Goal: Complete application form

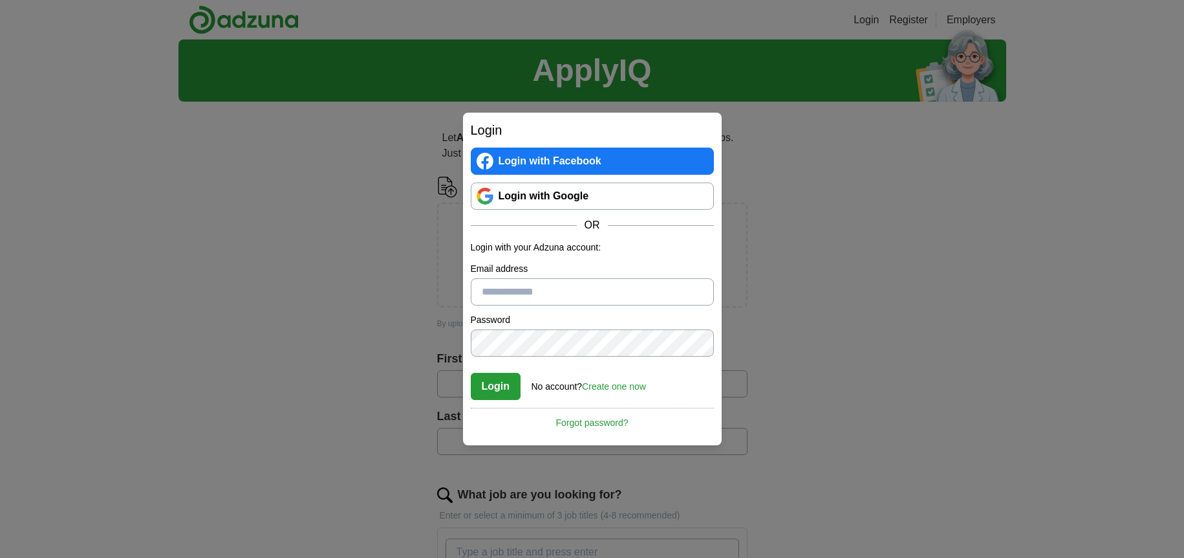
click at [574, 200] on link "Login with Google" at bounding box center [592, 195] width 243 height 27
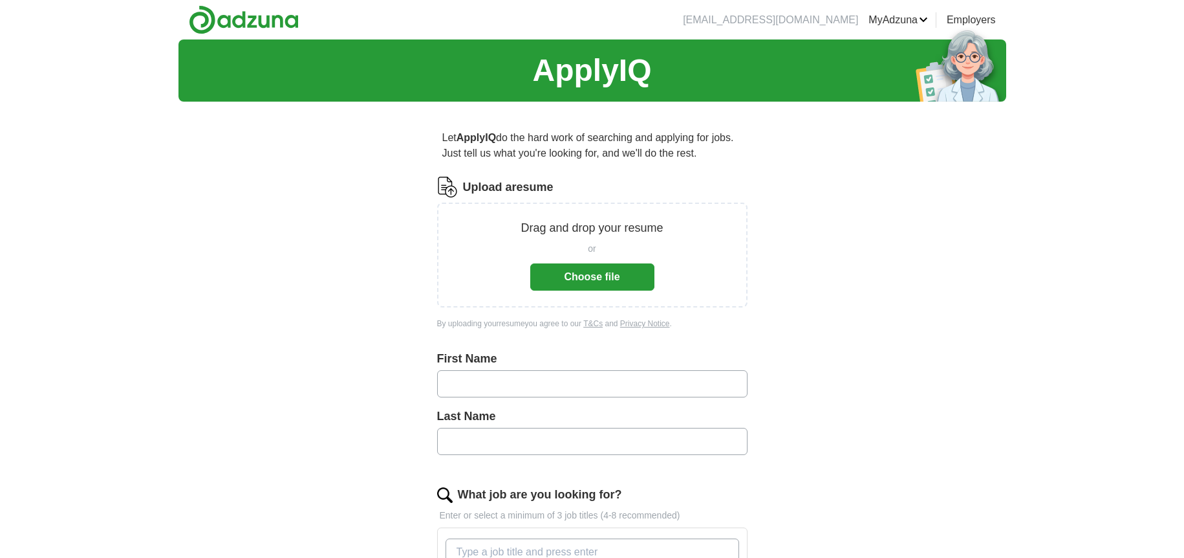
click at [589, 282] on button "Choose file" at bounding box center [592, 276] width 124 height 27
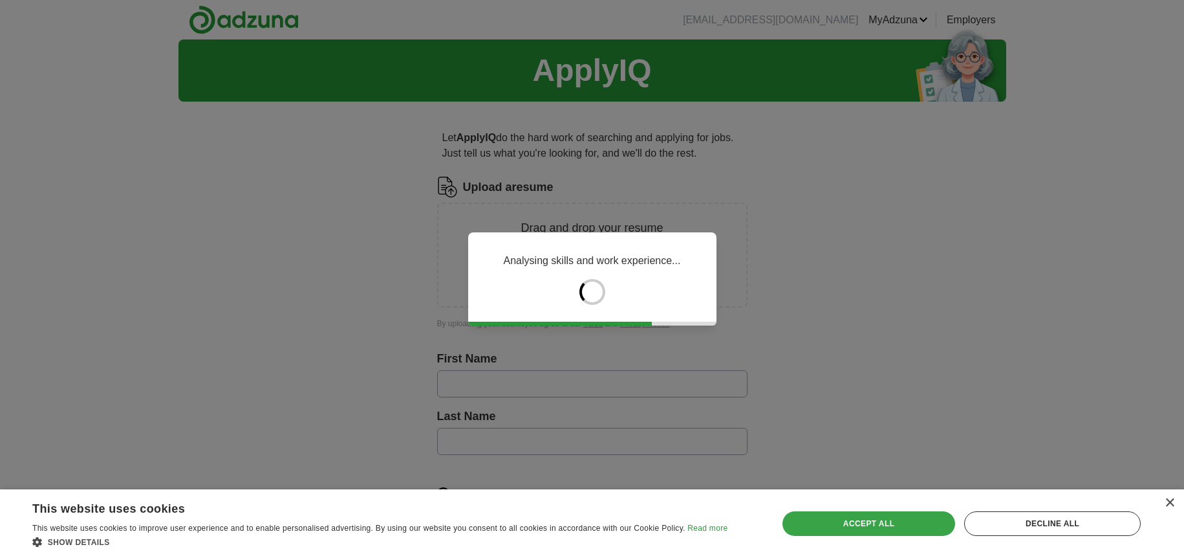
click at [840, 526] on div "Accept all" at bounding box center [869, 523] width 173 height 25
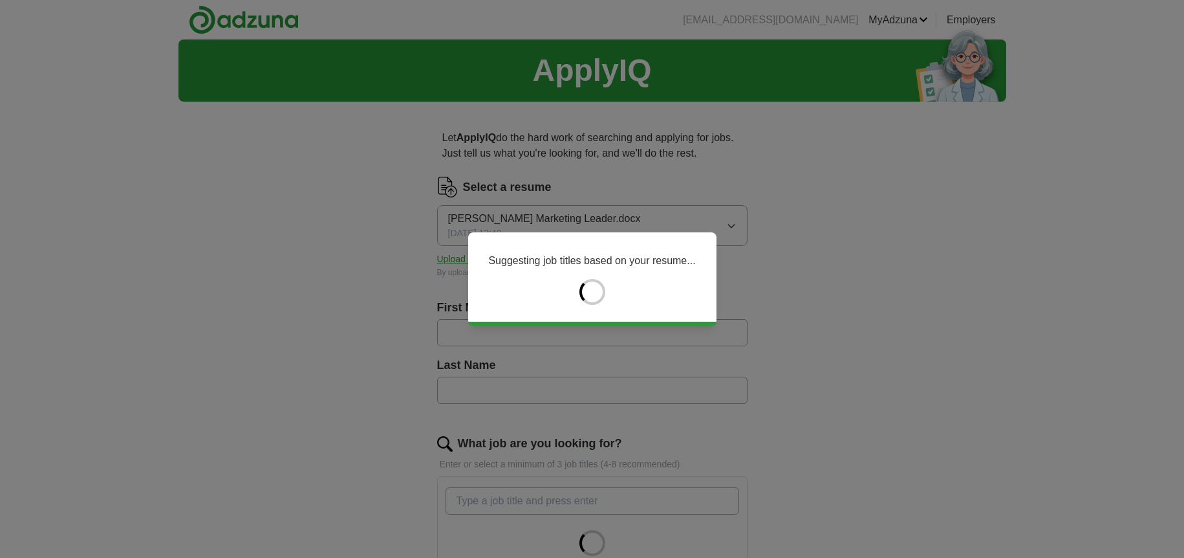
type input "*******"
type input "*********"
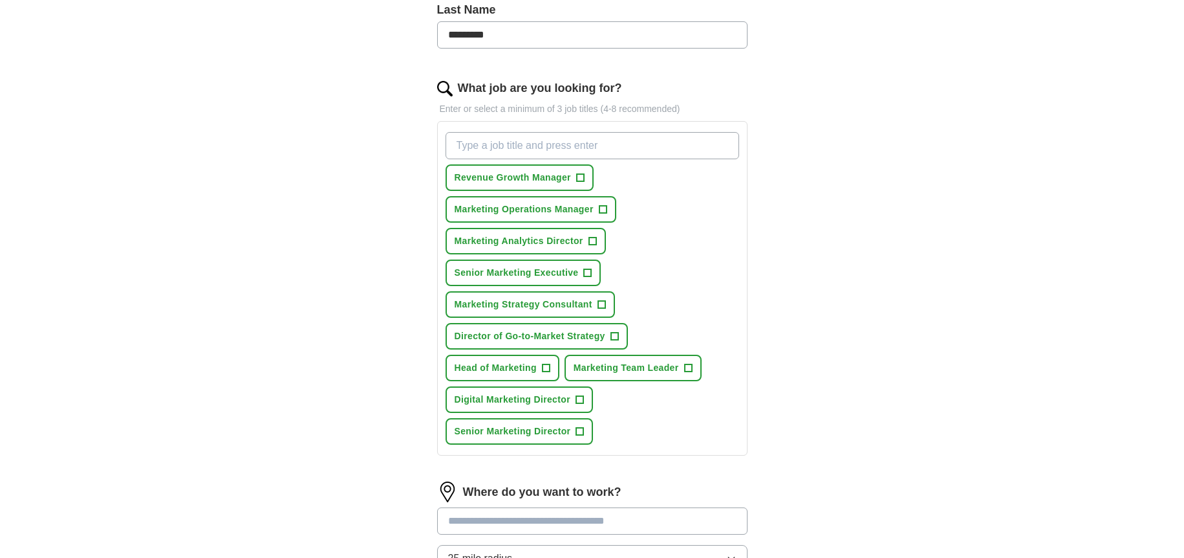
scroll to position [357, 0]
click at [582, 398] on span "+" at bounding box center [580, 398] width 8 height 10
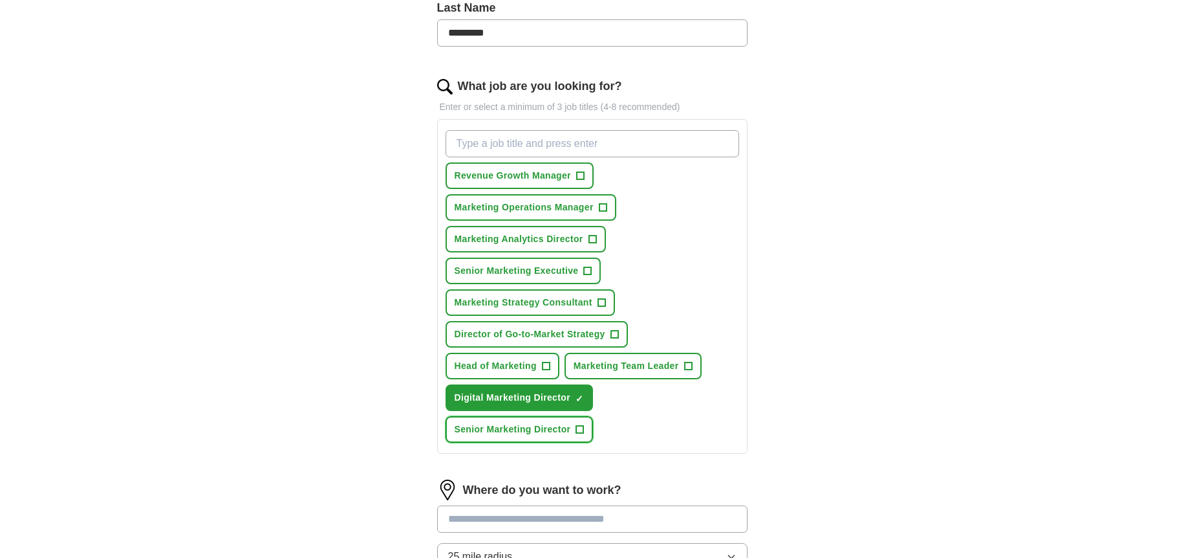
click at [579, 428] on span "+" at bounding box center [580, 429] width 8 height 10
click at [552, 362] on button "Head of Marketing +" at bounding box center [503, 366] width 114 height 27
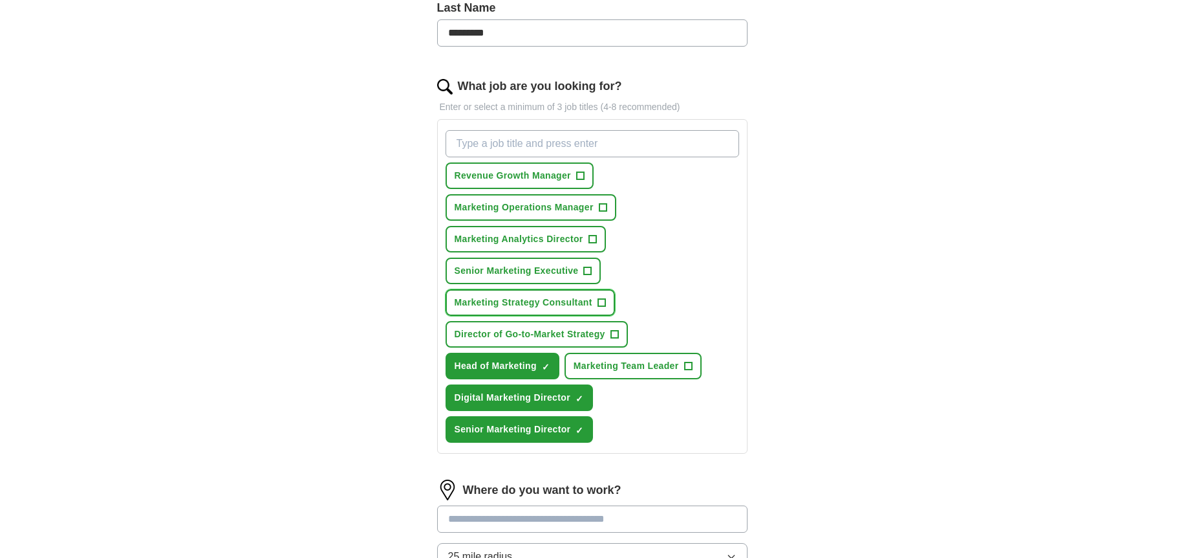
click at [600, 302] on span "+" at bounding box center [602, 303] width 8 height 10
click at [580, 173] on span "+" at bounding box center [580, 176] width 8 height 10
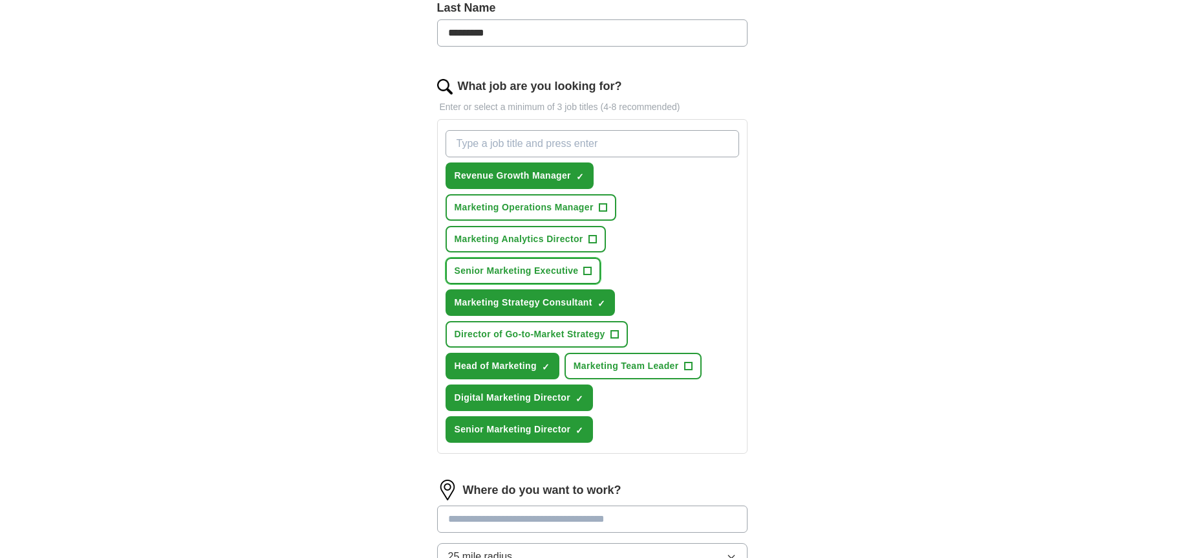
click at [589, 268] on span "+" at bounding box center [588, 271] width 8 height 10
click at [679, 365] on span "Marketing Team Leader" at bounding box center [626, 366] width 105 height 14
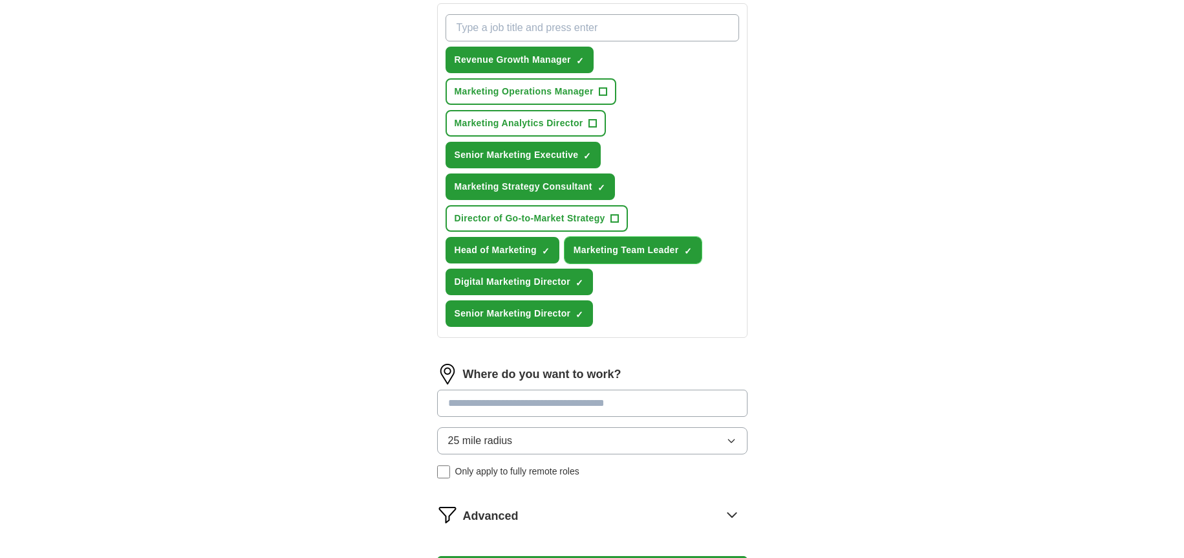
scroll to position [473, 0]
click at [651, 404] on input at bounding box center [592, 402] width 310 height 27
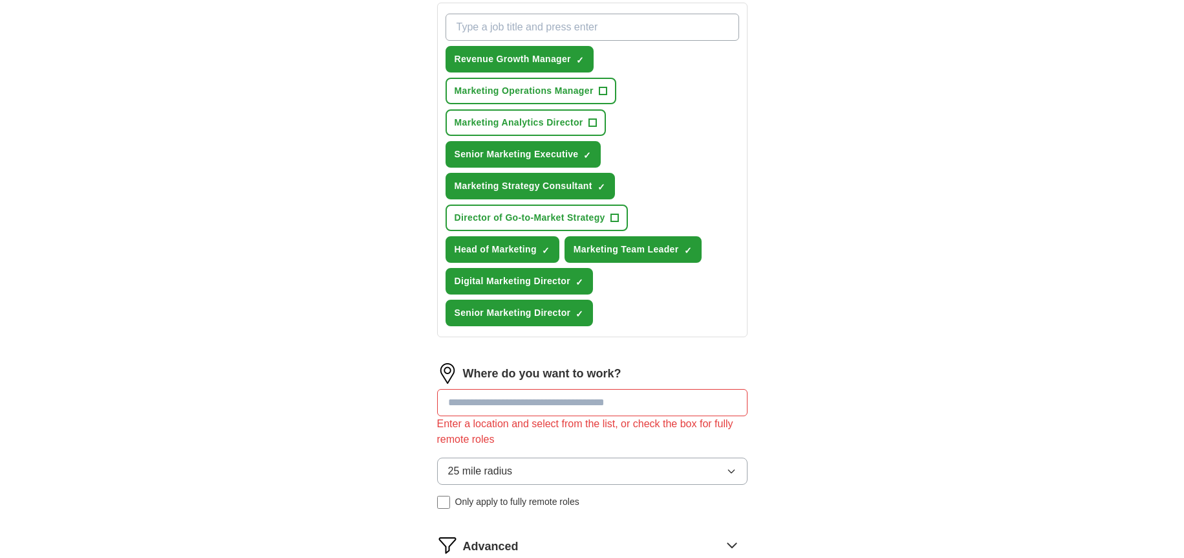
click at [446, 473] on div "25 mile radius Only apply to fully remote roles" at bounding box center [592, 482] width 310 height 51
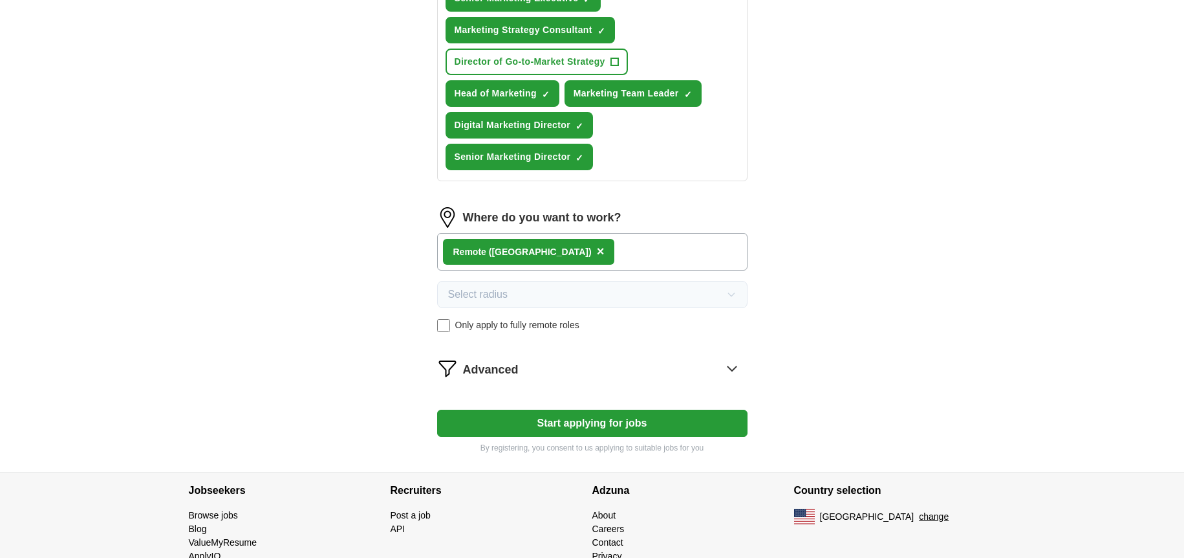
scroll to position [674, 0]
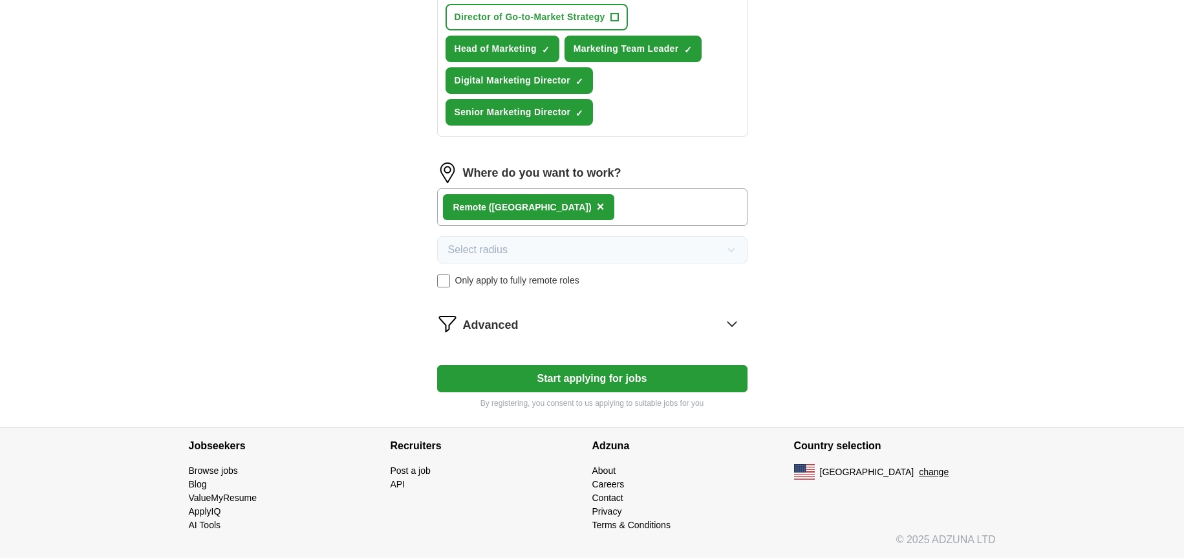
click at [550, 378] on button "Start applying for jobs" at bounding box center [592, 378] width 310 height 27
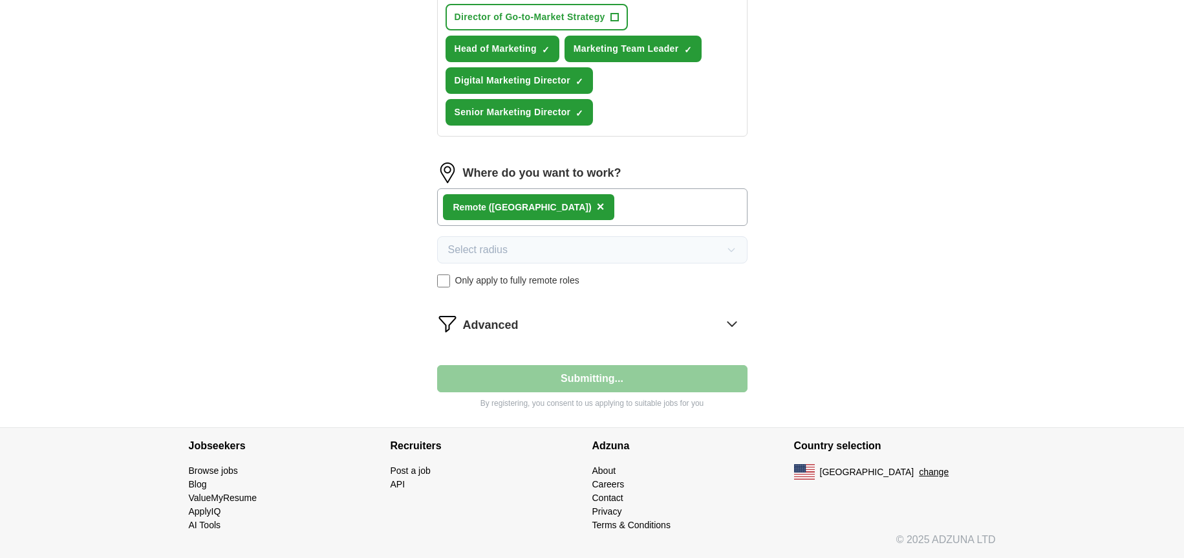
select select "**"
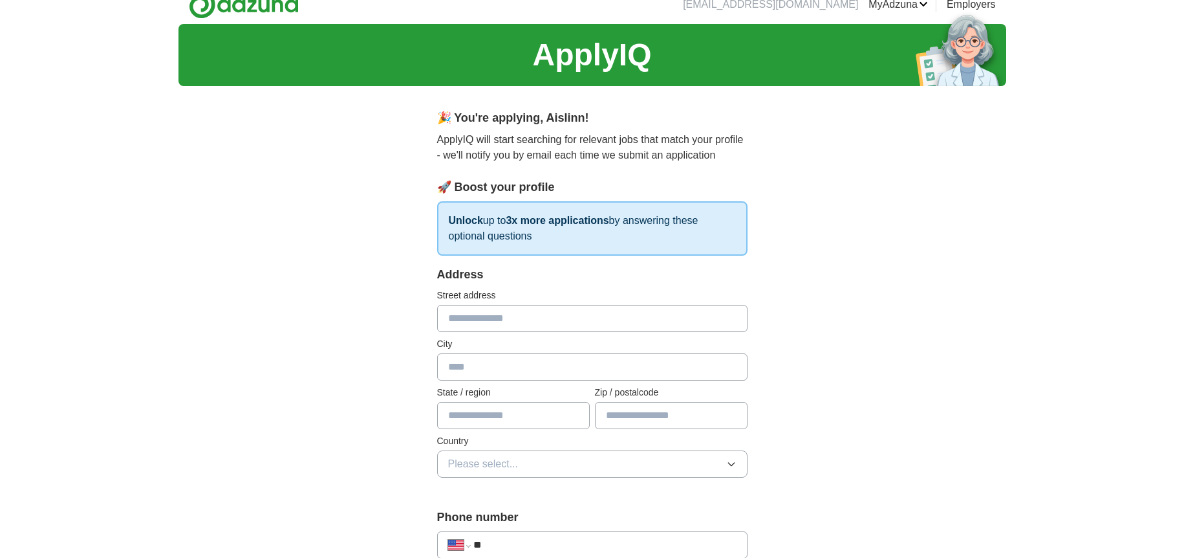
scroll to position [0, 0]
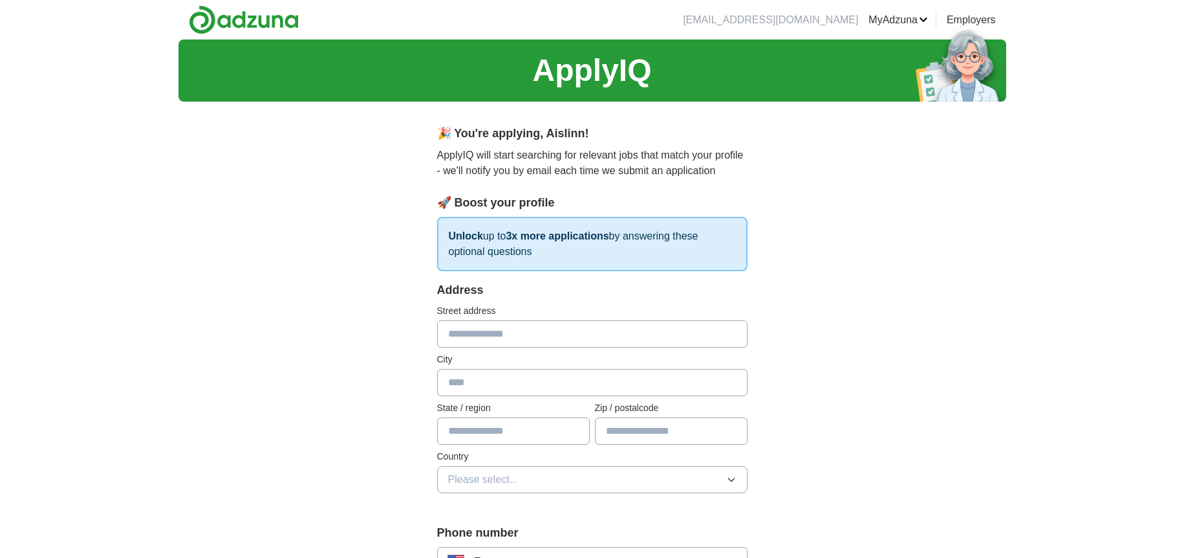
click at [495, 334] on input "text" at bounding box center [592, 333] width 310 height 27
type input "**********"
type input "**"
type input "*****"
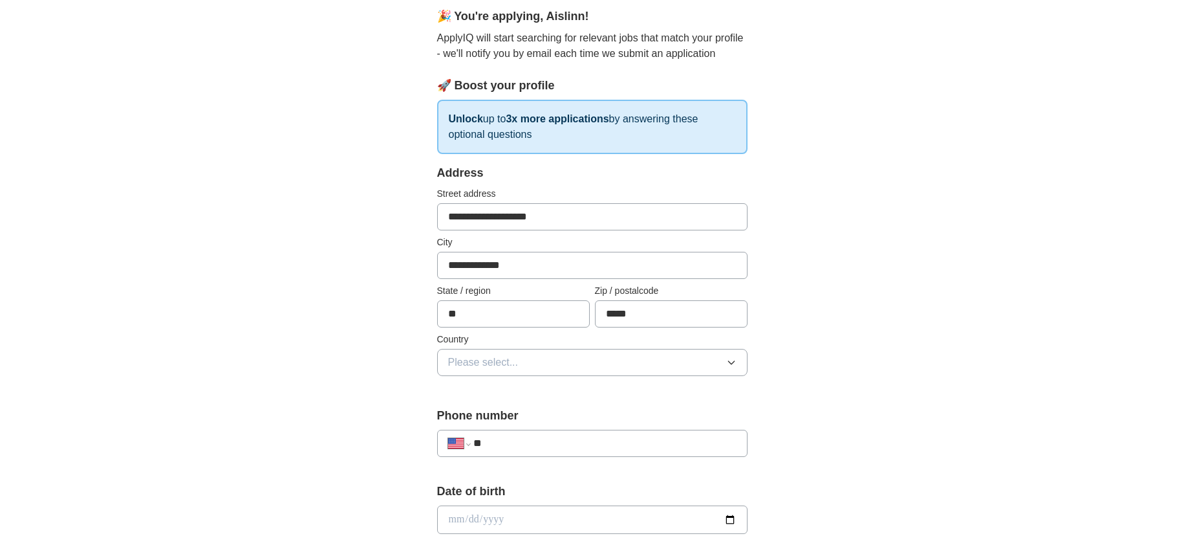
scroll to position [116, 0]
click at [719, 362] on button "Please select..." at bounding box center [592, 362] width 310 height 27
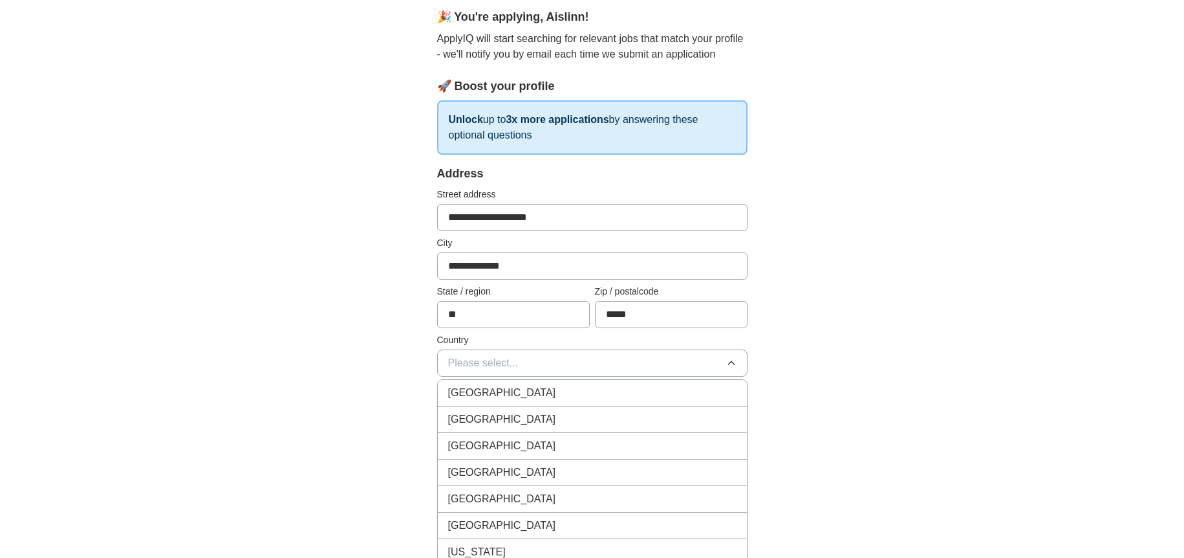
click at [514, 419] on div "United States" at bounding box center [592, 419] width 288 height 16
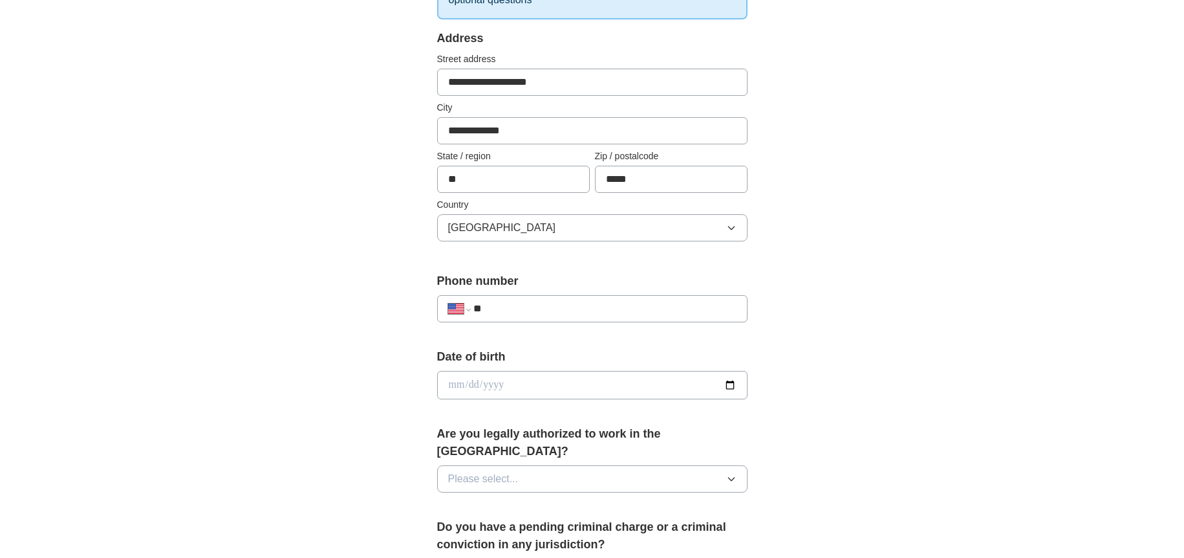
scroll to position [254, 0]
click at [543, 303] on input "**" at bounding box center [604, 307] width 263 height 16
type input "**********"
click at [517, 381] on input "date" at bounding box center [592, 383] width 310 height 28
type input "**********"
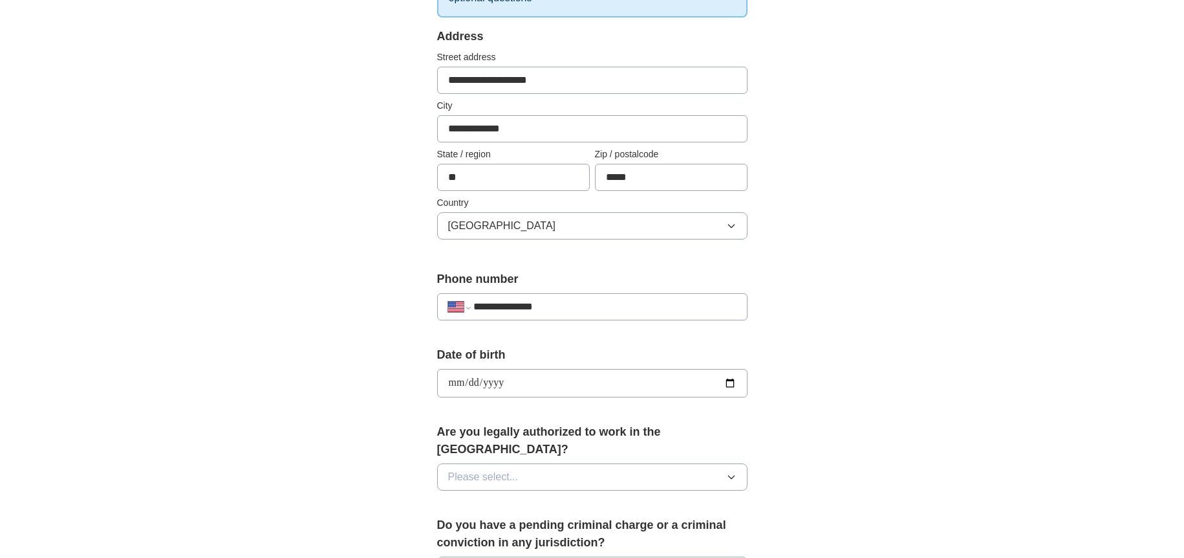
click at [557, 463] on button "Please select..." at bounding box center [592, 476] width 310 height 27
click at [458, 499] on span "Yes" at bounding box center [456, 507] width 17 height 16
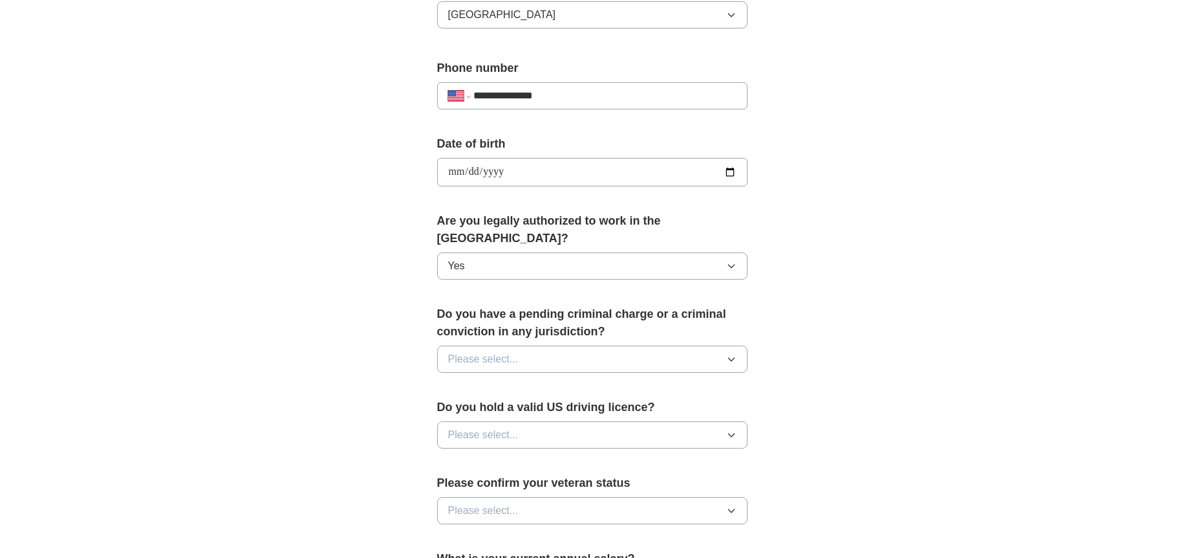
scroll to position [467, 0]
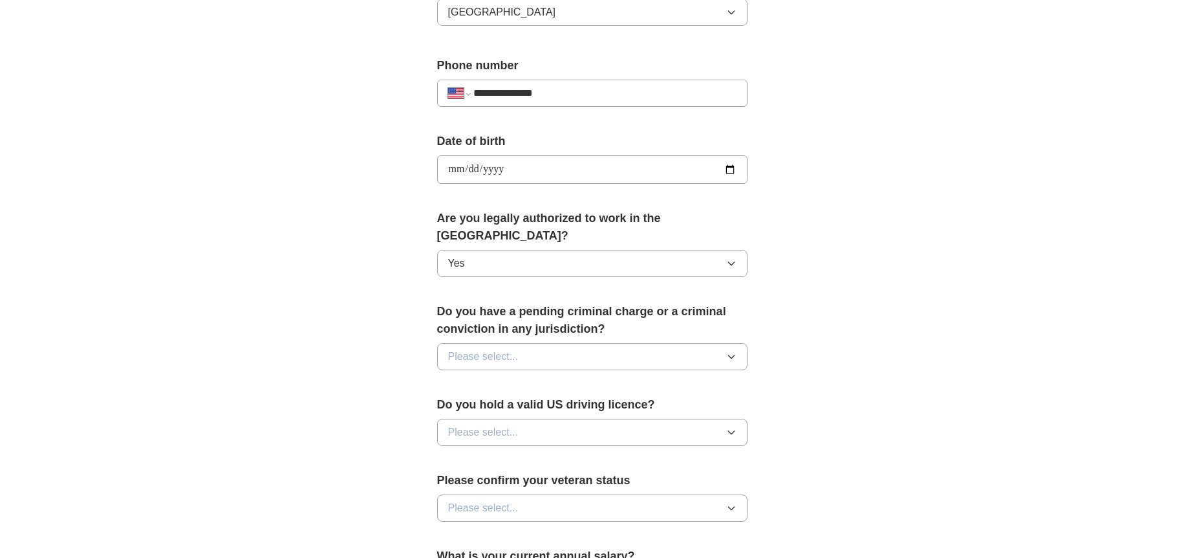
click at [505, 349] on span "Please select..." at bounding box center [483, 357] width 71 height 16
click at [459, 405] on span "No" at bounding box center [454, 413] width 13 height 16
click at [498, 424] on span "Please select..." at bounding box center [483, 432] width 71 height 16
click at [480, 454] on div "Yes" at bounding box center [592, 462] width 288 height 16
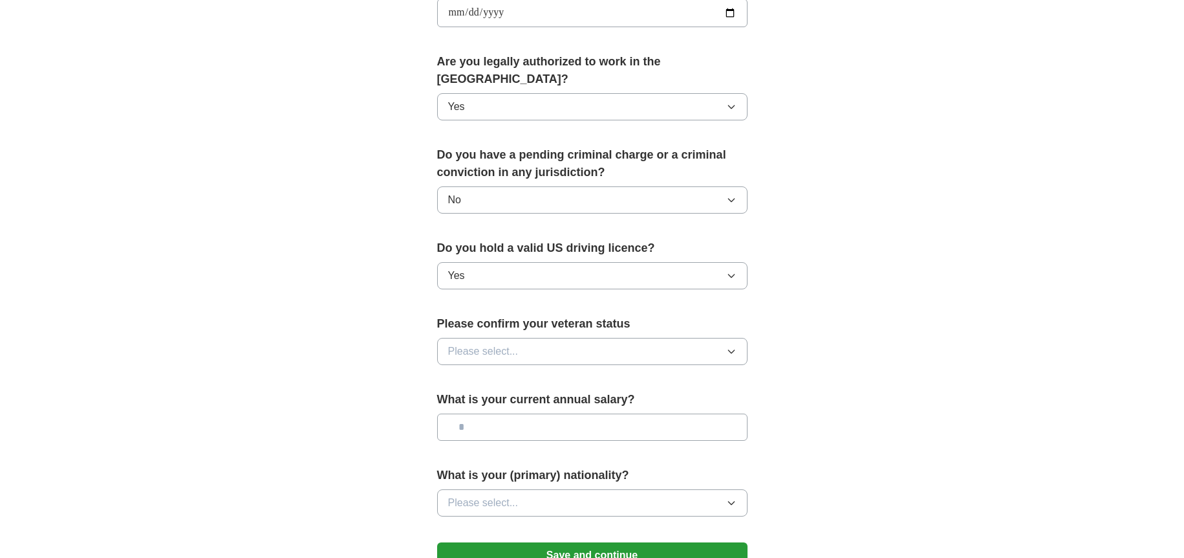
scroll to position [626, 0]
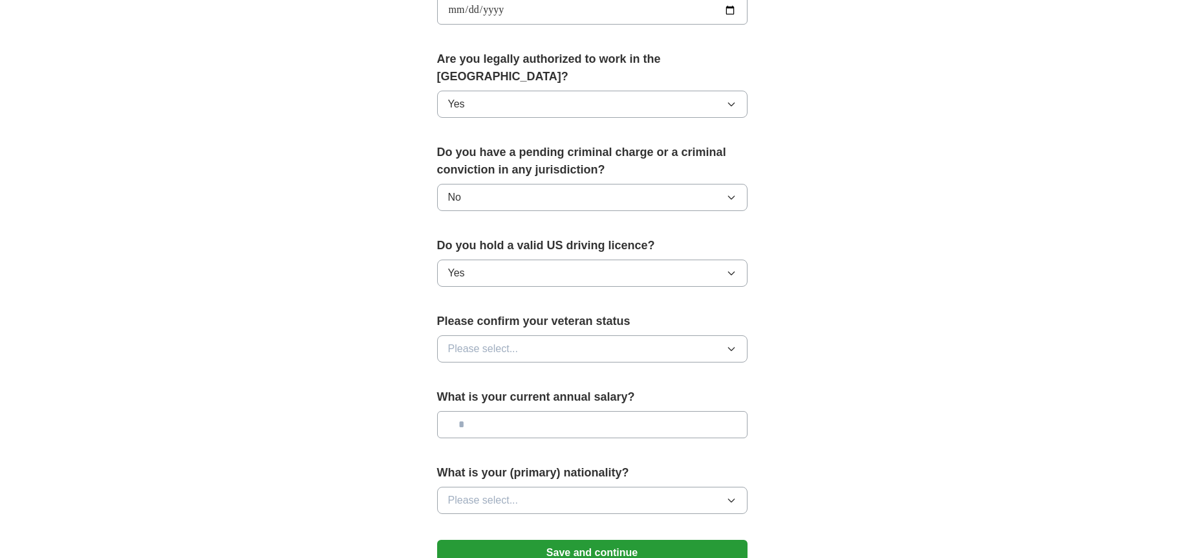
click at [523, 335] on button "Please select..." at bounding box center [592, 348] width 310 height 27
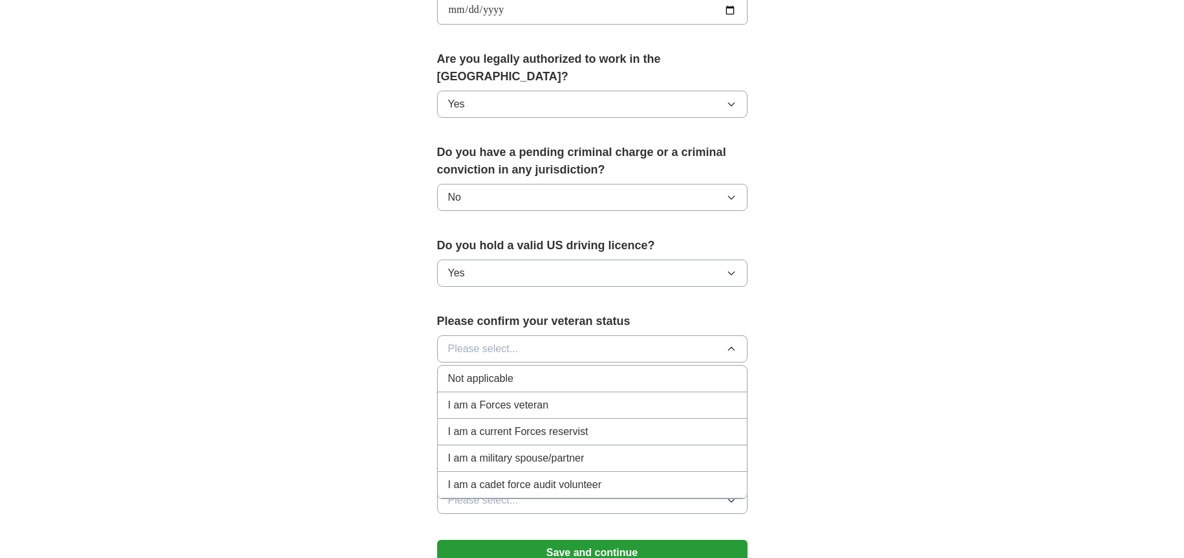
click at [499, 371] on span "Not applicable" at bounding box center [480, 379] width 65 height 16
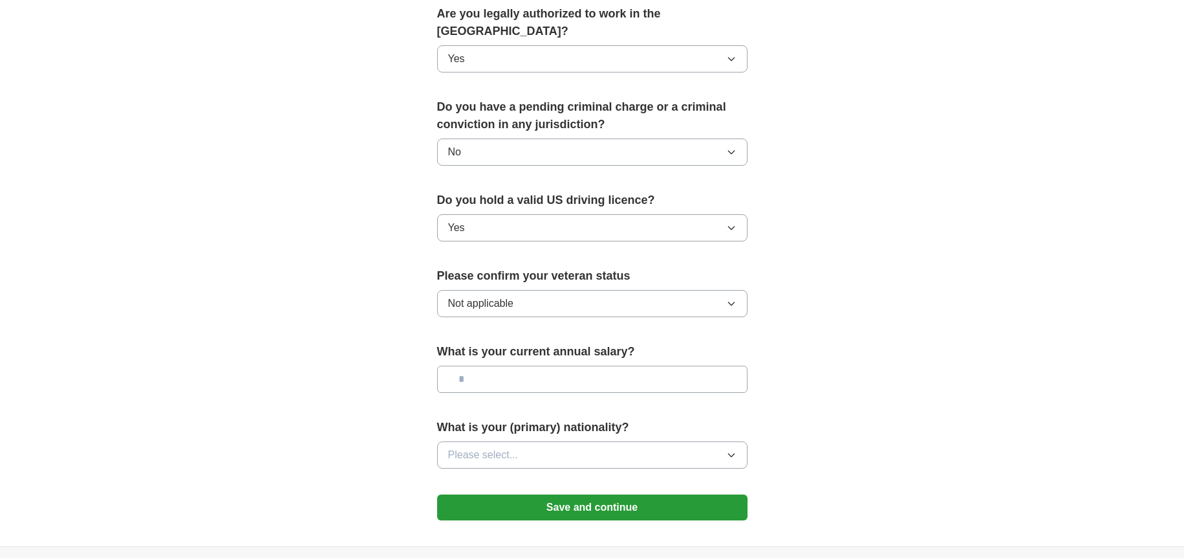
scroll to position [672, 0]
click at [501, 365] on input "text" at bounding box center [592, 378] width 310 height 27
type input "********"
click at [597, 440] on button "Please select..." at bounding box center [592, 453] width 310 height 27
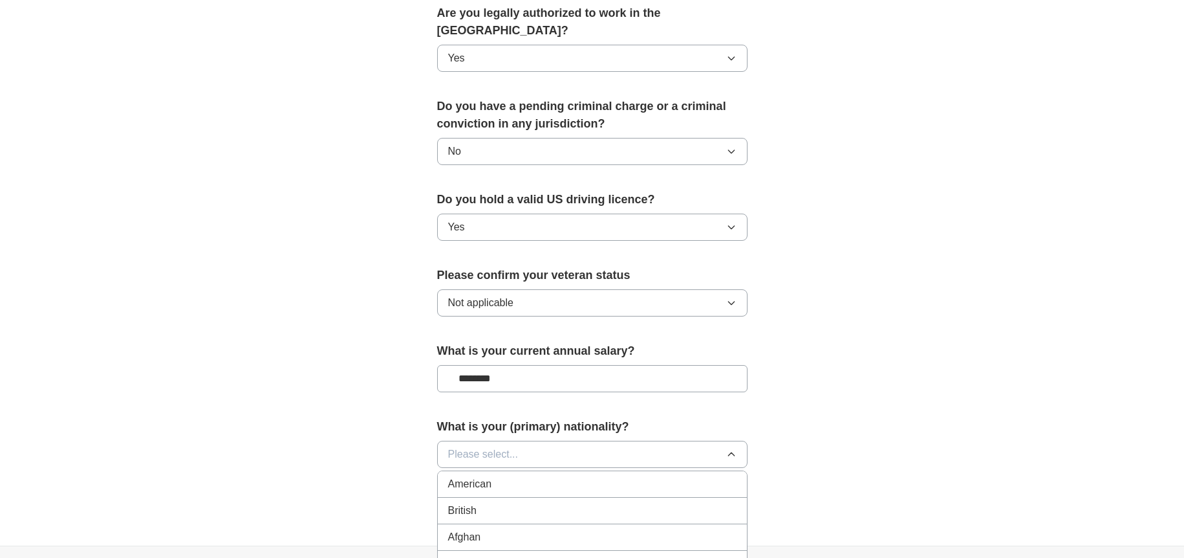
click at [492, 476] on div "American" at bounding box center [592, 484] width 288 height 16
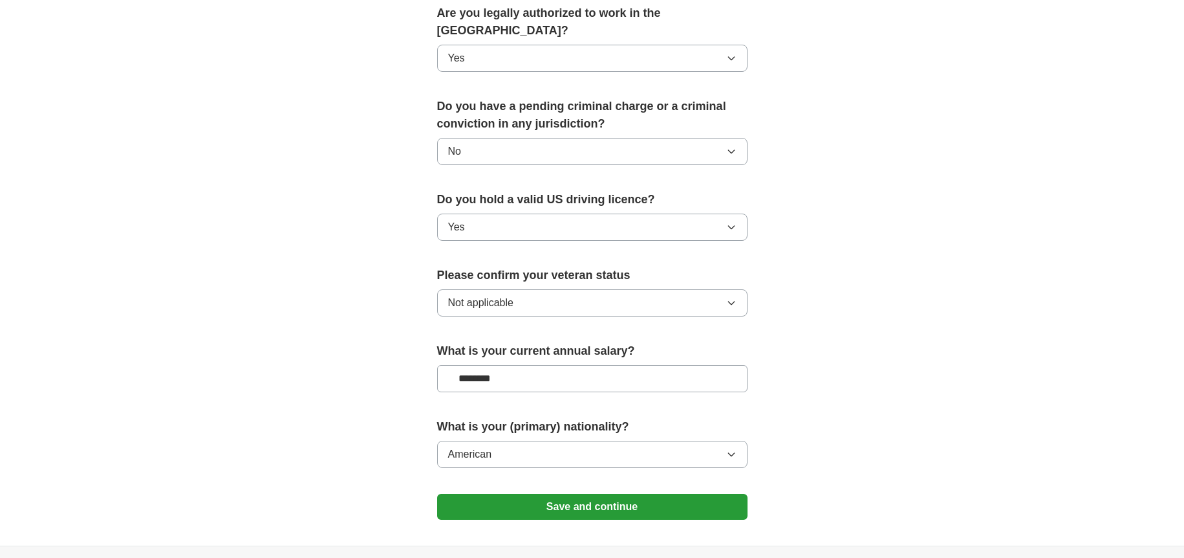
scroll to position [773, 0]
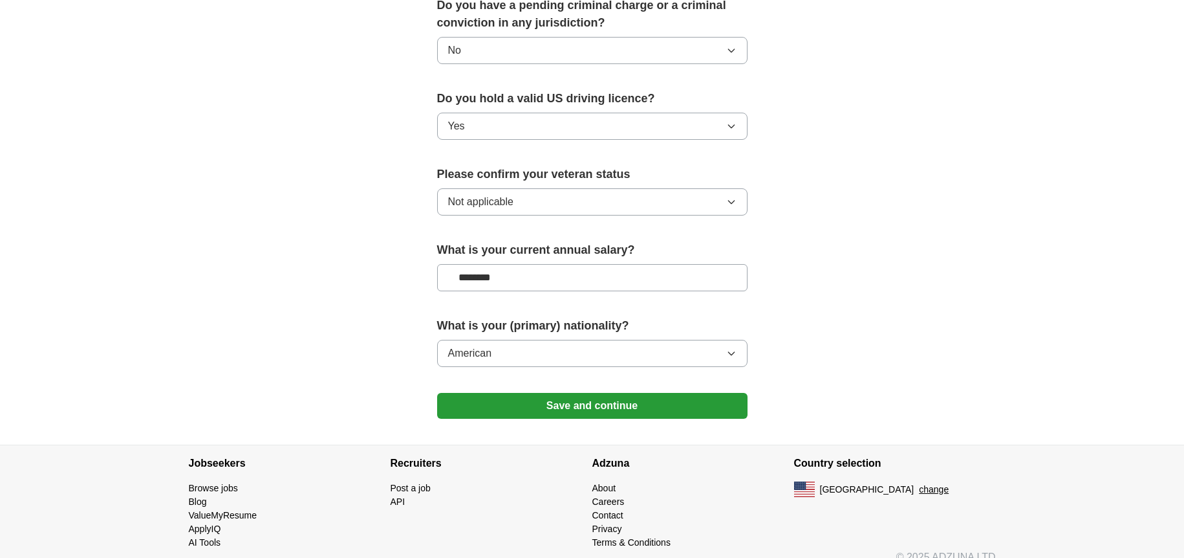
click at [638, 393] on button "Save and continue" at bounding box center [592, 406] width 310 height 26
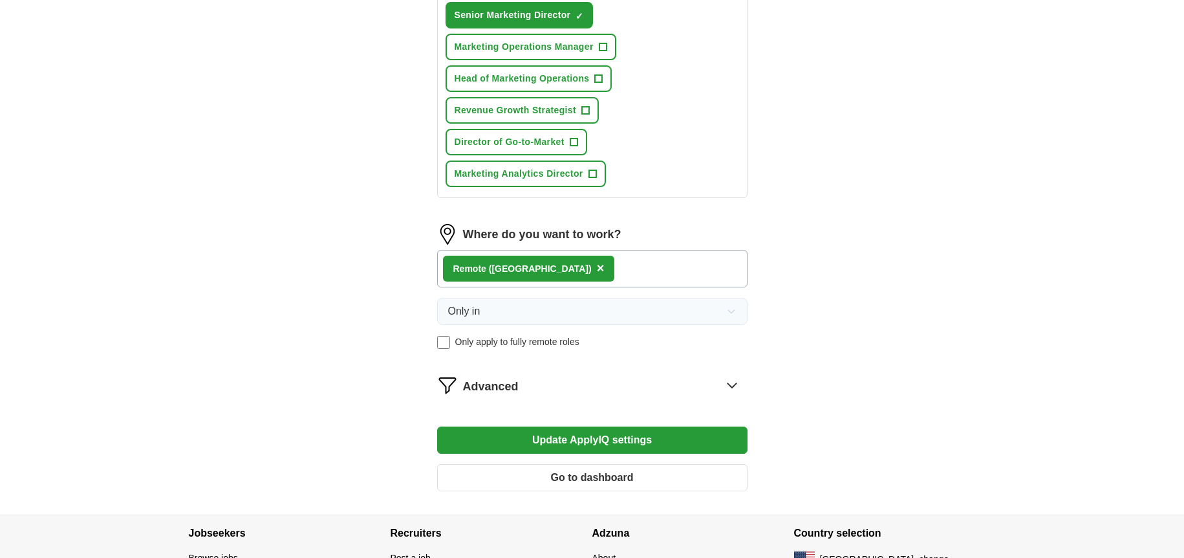
scroll to position [682, 0]
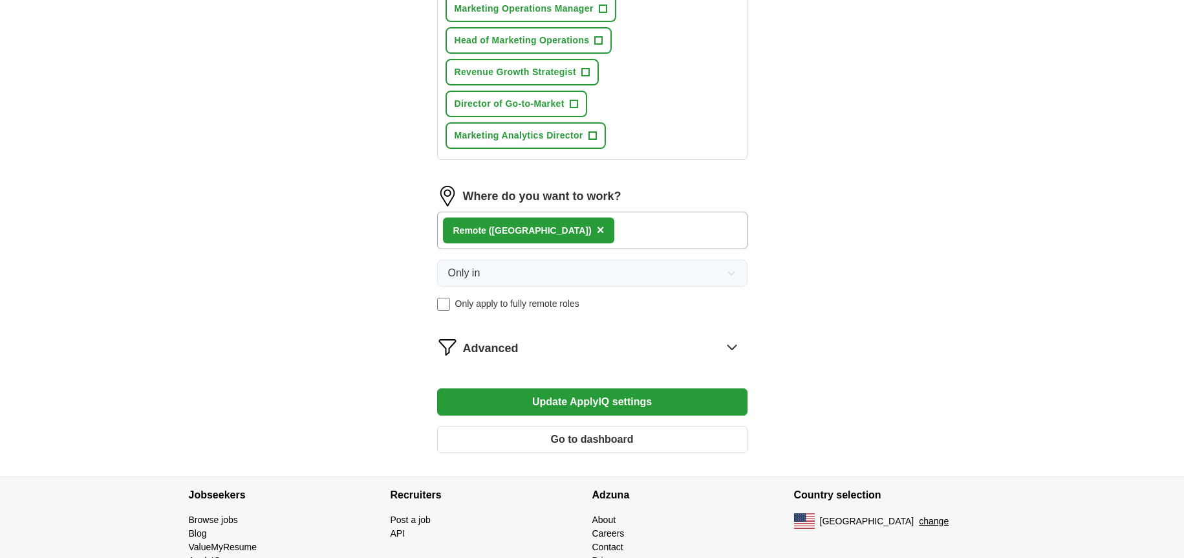
click at [731, 347] on icon at bounding box center [732, 346] width 21 height 21
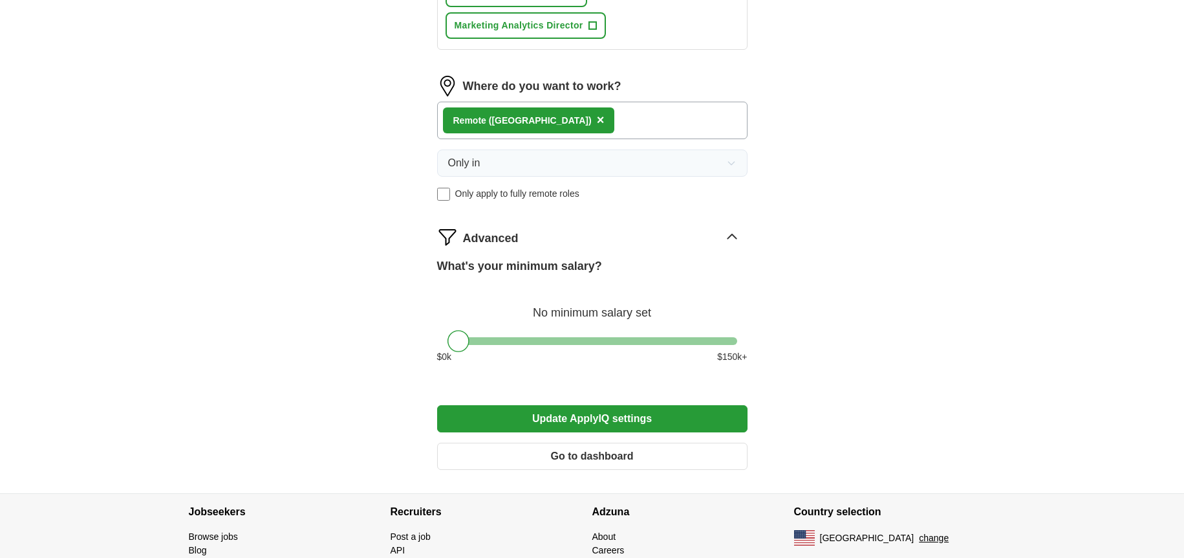
scroll to position [825, 0]
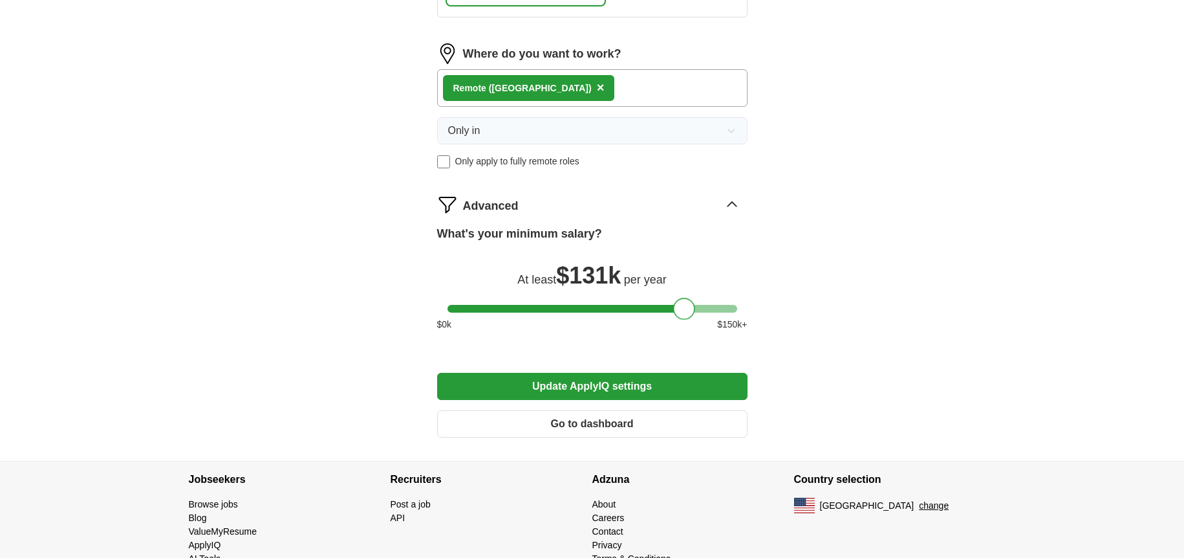
drag, startPoint x: 455, startPoint y: 303, endPoint x: 682, endPoint y: 307, distance: 227.1
click at [682, 307] on div at bounding box center [684, 309] width 22 height 22
drag, startPoint x: 682, startPoint y: 307, endPoint x: 726, endPoint y: 307, distance: 43.3
click at [726, 307] on div at bounding box center [726, 309] width 22 height 22
click at [565, 385] on button "Update ApplyIQ settings" at bounding box center [592, 386] width 310 height 27
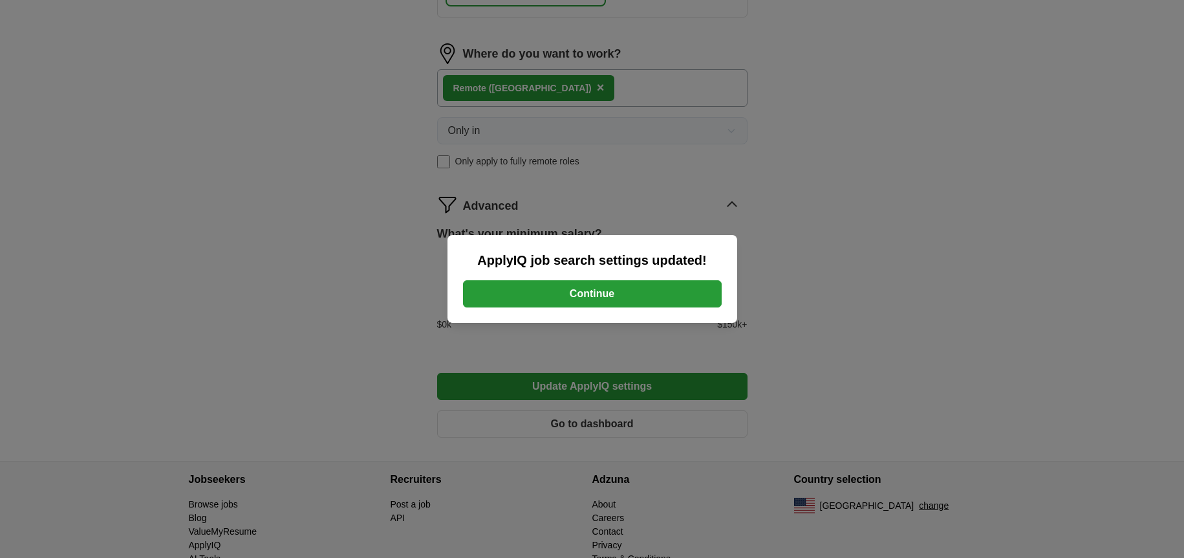
click at [613, 289] on button "Continue" at bounding box center [592, 293] width 259 height 27
